Goal: Information Seeking & Learning: Check status

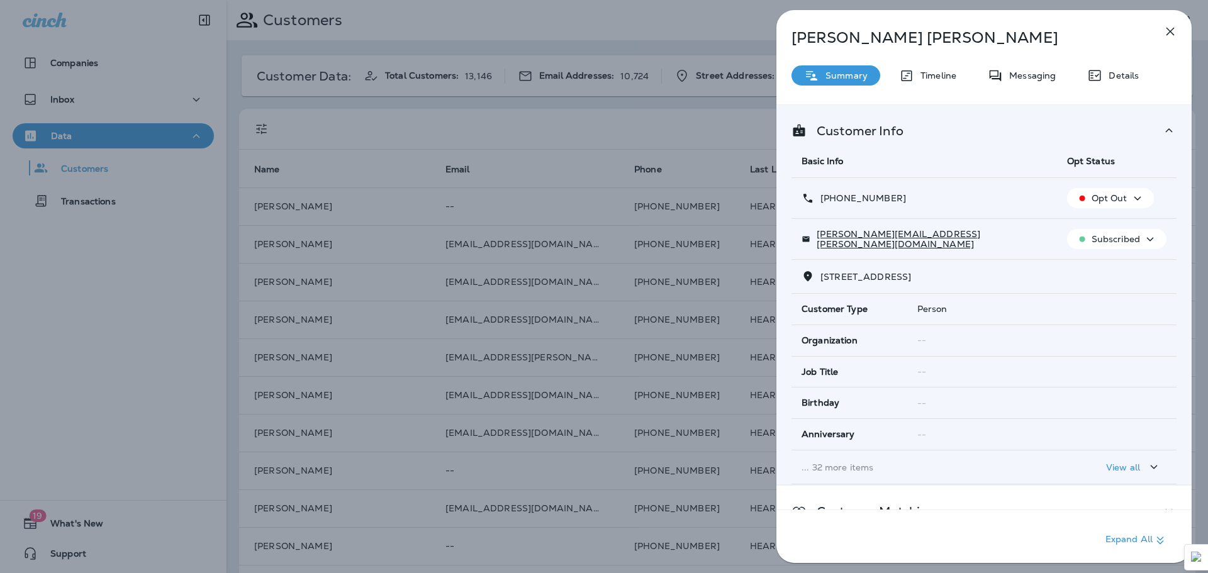
click at [1171, 30] on icon "button" at bounding box center [1170, 31] width 15 height 15
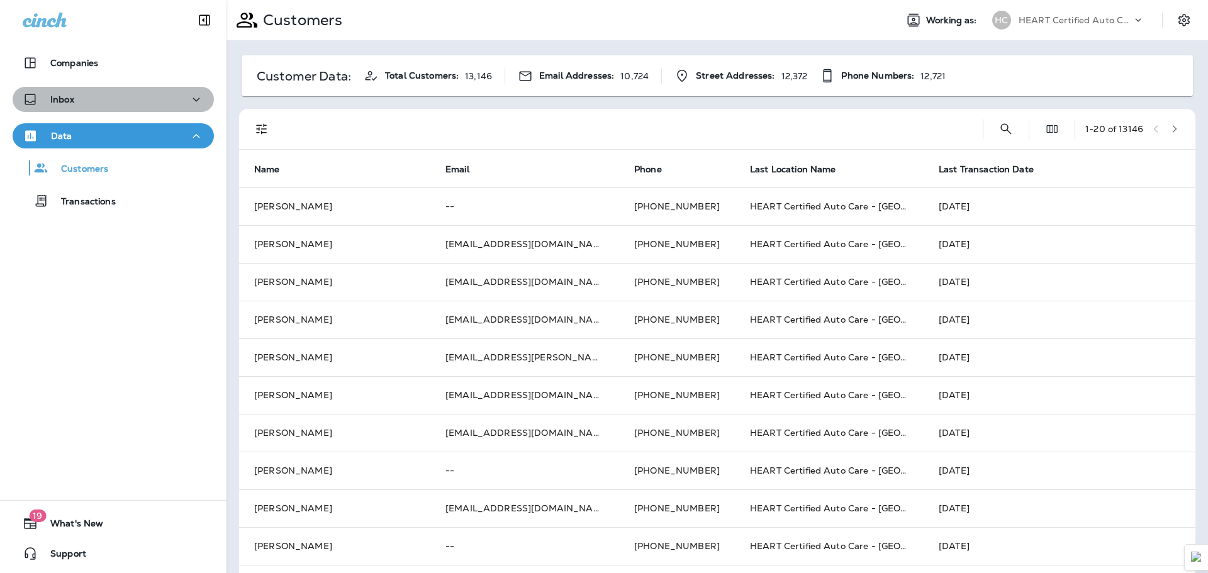
click at [147, 90] on button "Inbox" at bounding box center [113, 99] width 201 height 25
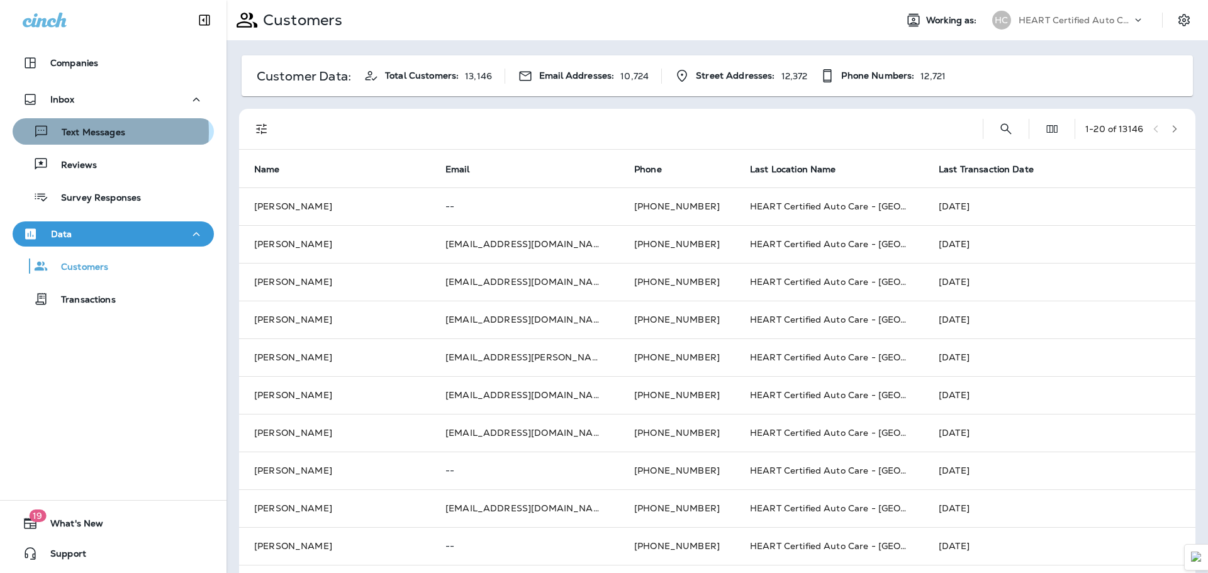
click at [73, 132] on p "Text Messages" at bounding box center [87, 133] width 76 height 12
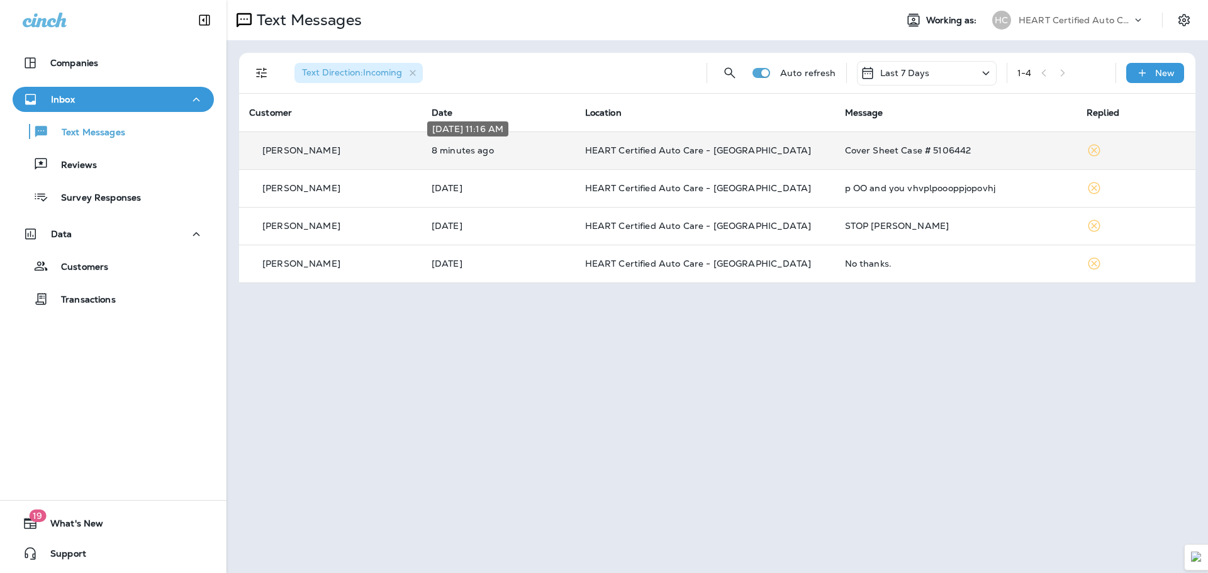
click at [557, 151] on p "8 minutes ago" at bounding box center [498, 150] width 133 height 10
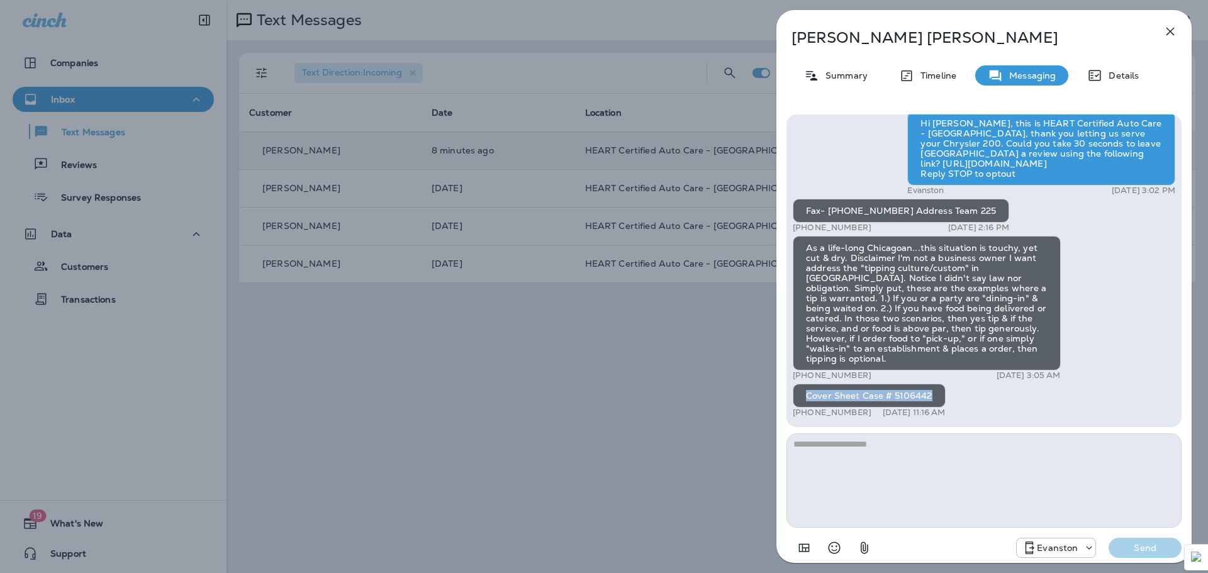
drag, startPoint x: 935, startPoint y: 395, endPoint x: 800, endPoint y: 396, distance: 135.3
click at [800, 396] on div "Cover Sheet Case # 5106442" at bounding box center [869, 396] width 153 height 24
click at [955, 357] on div "As a life-long Chicagoan...this situation is touchy, yet cut & dry. Disclaimer …" at bounding box center [927, 303] width 268 height 135
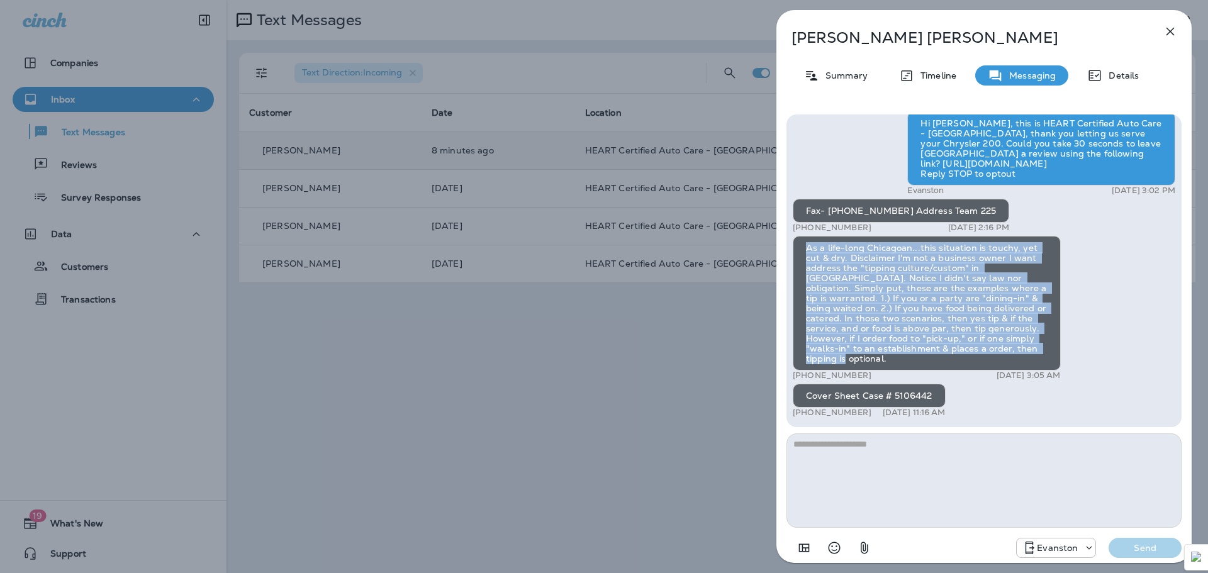
drag, startPoint x: 980, startPoint y: 359, endPoint x: 787, endPoint y: 252, distance: 220.3
click at [787, 252] on div "Hello [PERSON_NAME], this is a reminder of your scheduled appointment set for […" at bounding box center [984, 271] width 395 height 313
click at [834, 264] on div "As a life-long Chicagoan...this situation is touchy, yet cut & dry. Disclaimer …" at bounding box center [927, 303] width 268 height 135
drag, startPoint x: 805, startPoint y: 257, endPoint x: 969, endPoint y: 364, distance: 196.0
click at [969, 364] on div "As a life-long Chicagoan...this situation is touchy, yet cut & dry. Disclaimer …" at bounding box center [927, 303] width 268 height 135
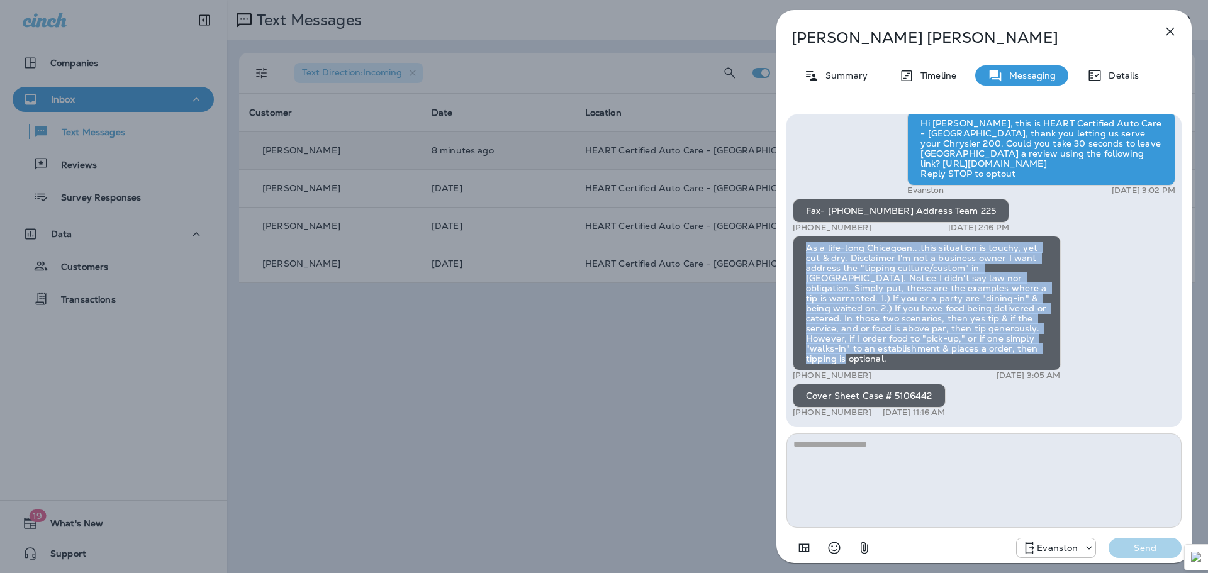
click at [968, 346] on div "As a life-long Chicagoan...this situation is touchy, yet cut & dry. Disclaimer …" at bounding box center [927, 303] width 268 height 135
drag, startPoint x: 964, startPoint y: 360, endPoint x: 797, endPoint y: 250, distance: 200.0
click at [797, 250] on div "As a life-long Chicagoan...this situation is touchy, yet cut & dry. Disclaimer …" at bounding box center [927, 303] width 268 height 135
click at [915, 290] on div "As a life-long Chicagoan...this situation is touchy, yet cut & dry. Disclaimer …" at bounding box center [927, 303] width 268 height 135
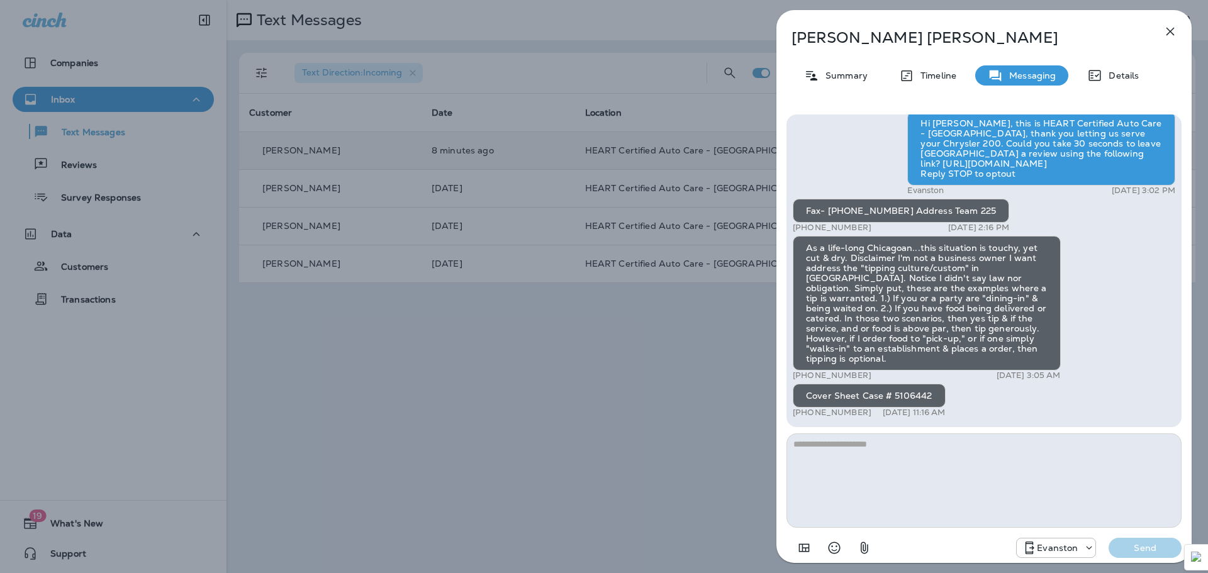
click at [992, 330] on div "As a life-long Chicagoan...this situation is touchy, yet cut & dry. Disclaimer …" at bounding box center [927, 303] width 268 height 135
click at [1167, 33] on icon "button" at bounding box center [1170, 31] width 15 height 15
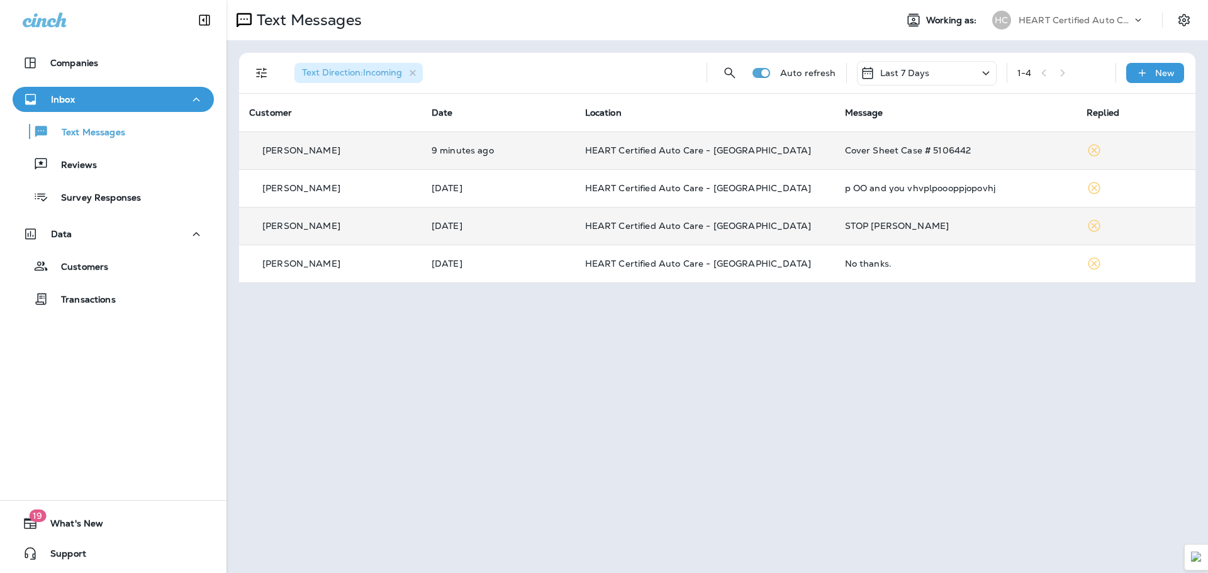
click at [962, 227] on div "STOP [PERSON_NAME]" at bounding box center [956, 226] width 222 height 10
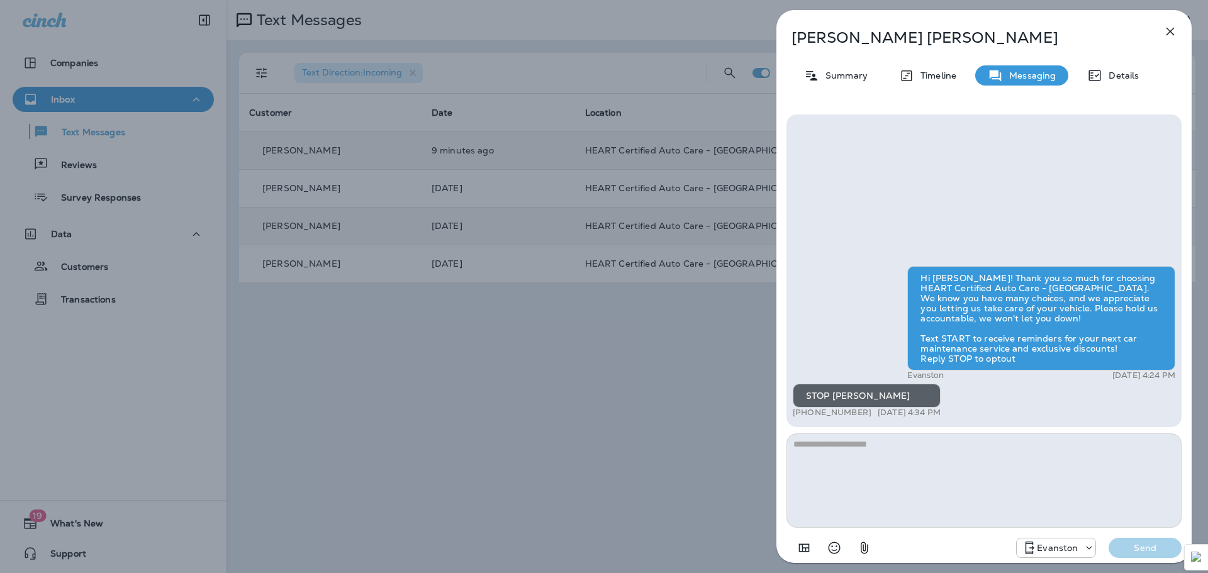
click at [1168, 33] on icon "button" at bounding box center [1170, 31] width 15 height 15
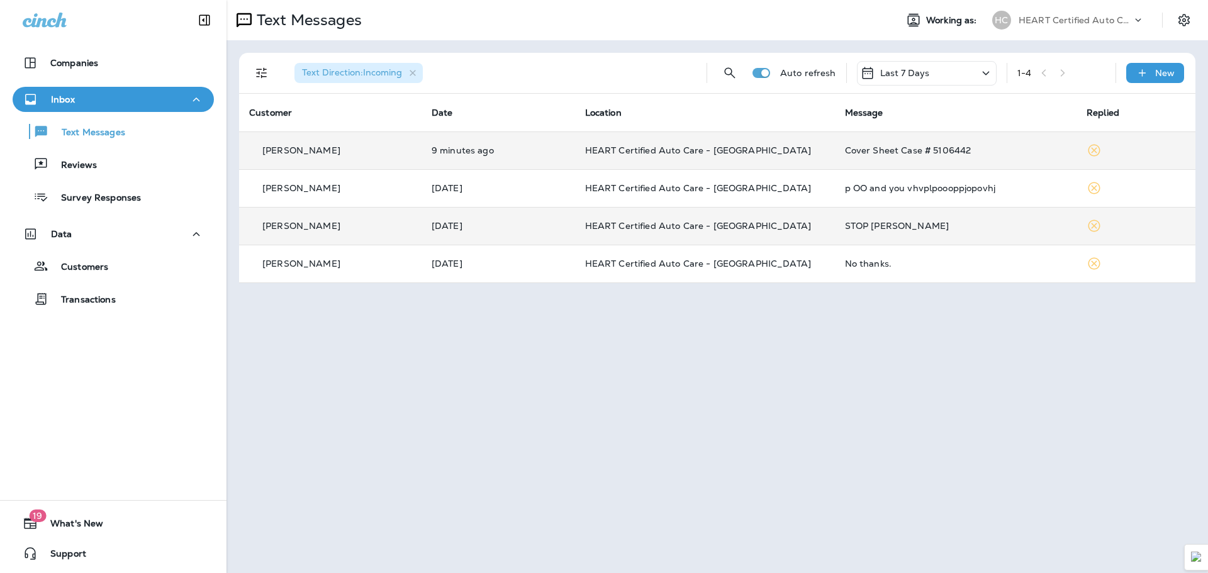
click at [867, 230] on div "STOP [PERSON_NAME]" at bounding box center [956, 226] width 222 height 10
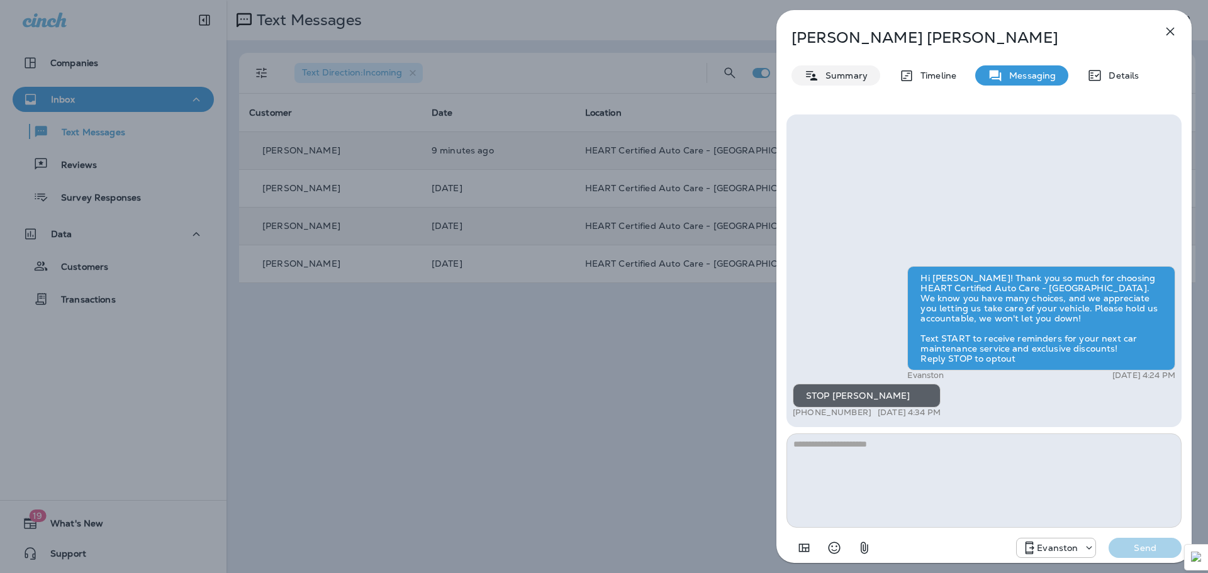
click at [863, 83] on div "Summary" at bounding box center [836, 75] width 89 height 20
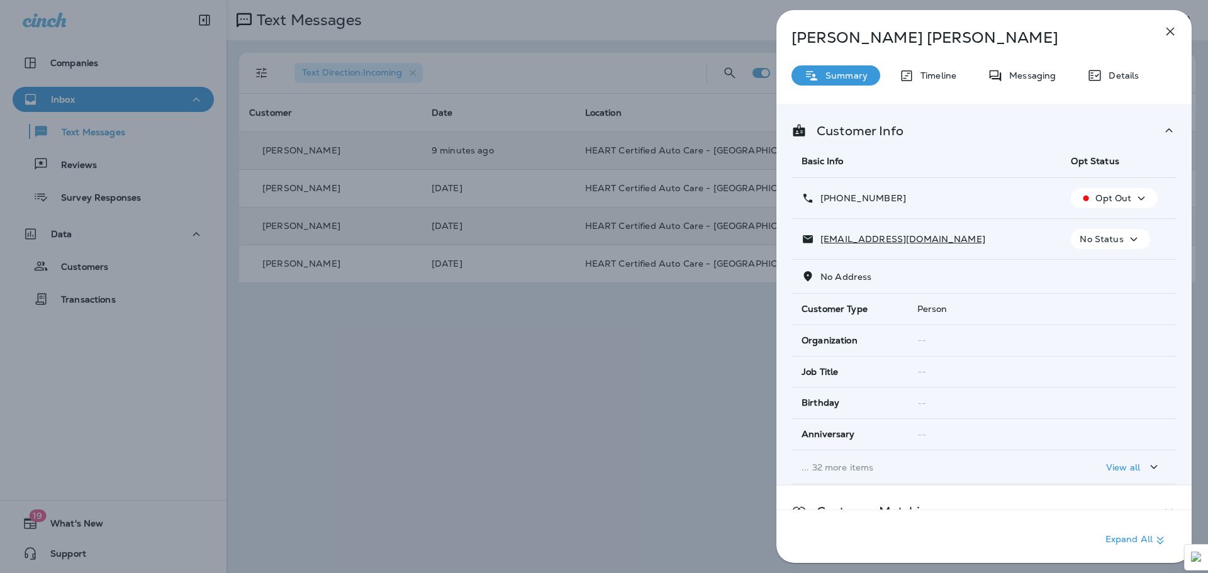
click at [1174, 37] on icon "button" at bounding box center [1170, 31] width 15 height 15
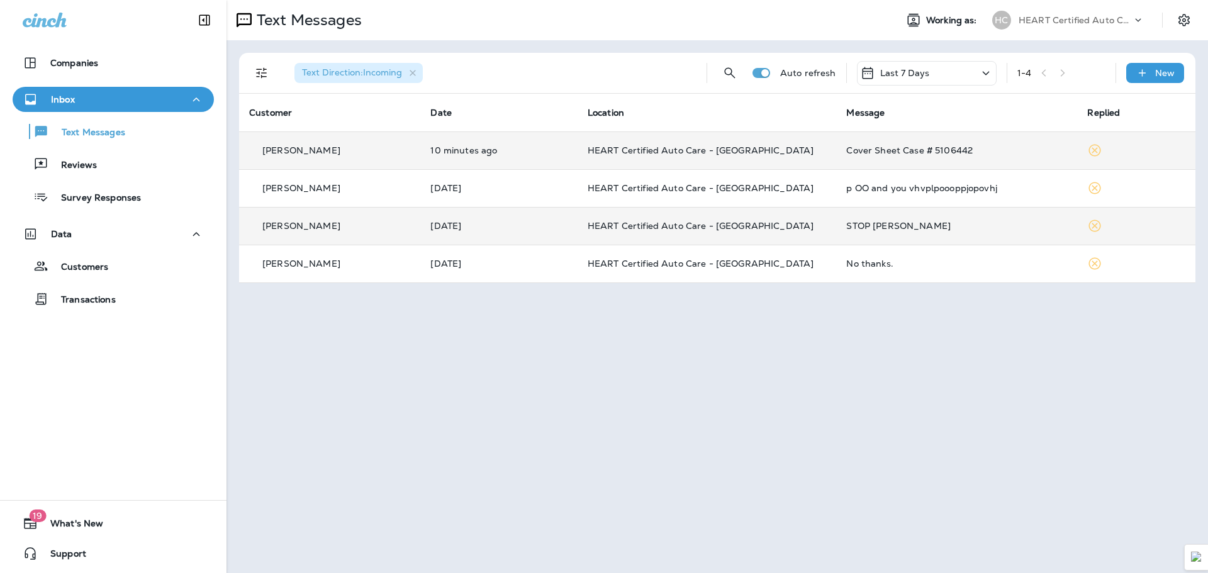
click at [871, 157] on td "Cover Sheet Case # 5106442" at bounding box center [956, 151] width 241 height 38
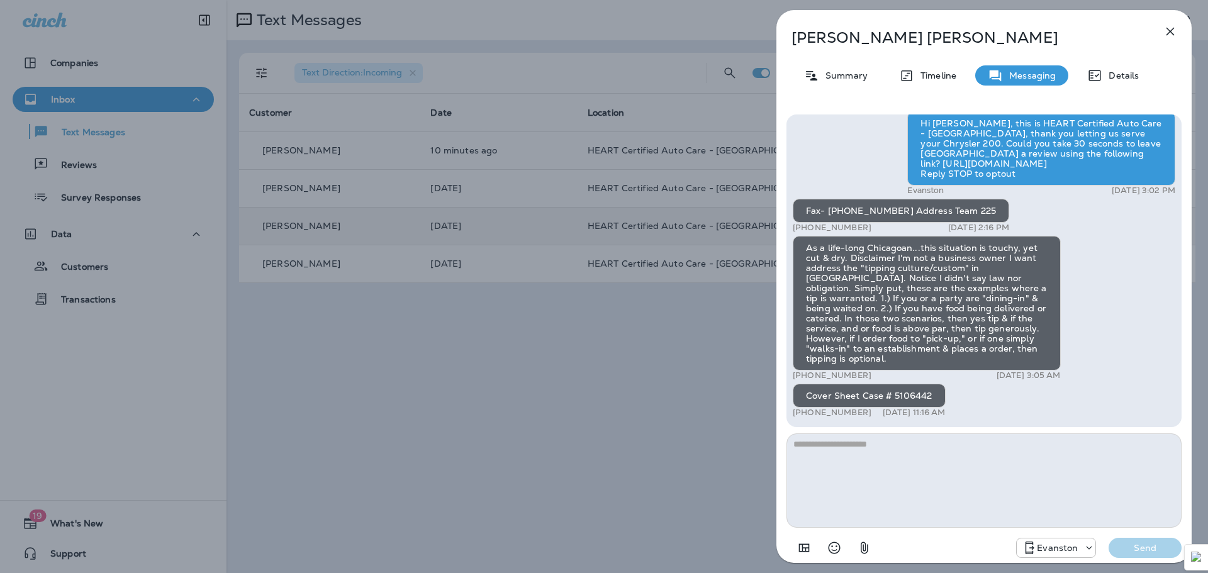
click at [1177, 34] on icon "button" at bounding box center [1170, 31] width 15 height 15
